Goal: Information Seeking & Learning: Learn about a topic

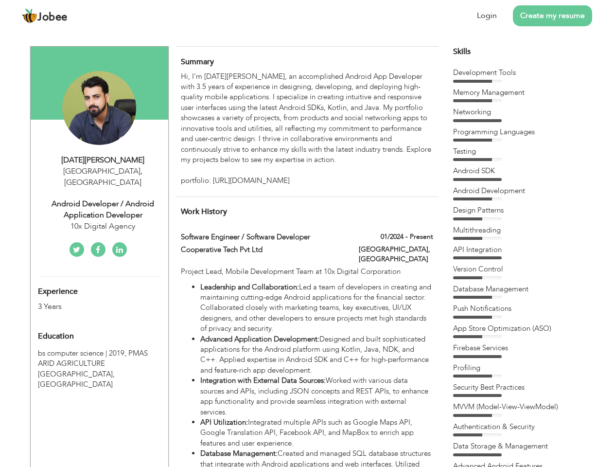
click at [99, 198] on div "Android Developer / Android Application Developer" at bounding box center [103, 209] width 130 height 22
click at [103, 160] on div "[DATE][PERSON_NAME]" at bounding box center [103, 160] width 130 height 11
click at [141, 171] on span "," at bounding box center [142, 171] width 2 height 11
click at [103, 198] on div "Android Developer / Android Application Developer" at bounding box center [103, 209] width 130 height 22
click at [103, 221] on div "10x Digital Agency" at bounding box center [103, 226] width 130 height 11
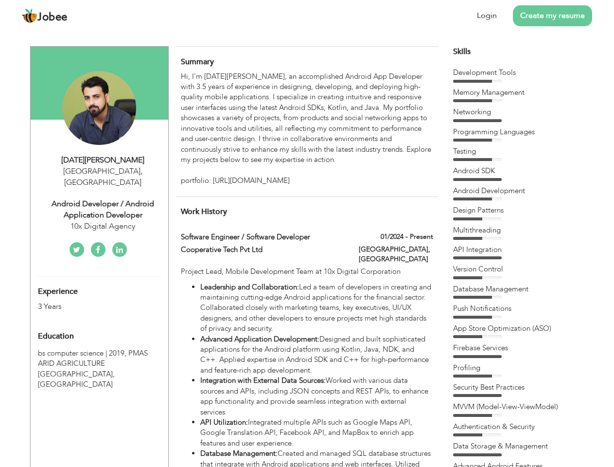
click at [99, 283] on div "Experience 3 Years" at bounding box center [88, 294] width 115 height 35
click at [88, 301] on div "3 Years" at bounding box center [88, 306] width 100 height 11
click at [99, 326] on div "Education" at bounding box center [88, 335] width 115 height 19
click at [99, 353] on span "PMAS ARID AGRICULTURE [GEOGRAPHIC_DATA], [GEOGRAPHIC_DATA]" at bounding box center [93, 368] width 110 height 41
click at [307, 129] on div "Hi, I'm [DATE][PERSON_NAME], an accomplished Android App Developer with 3.5 yea…" at bounding box center [307, 129] width 252 height 115
